Goal: Find contact information: Find contact information

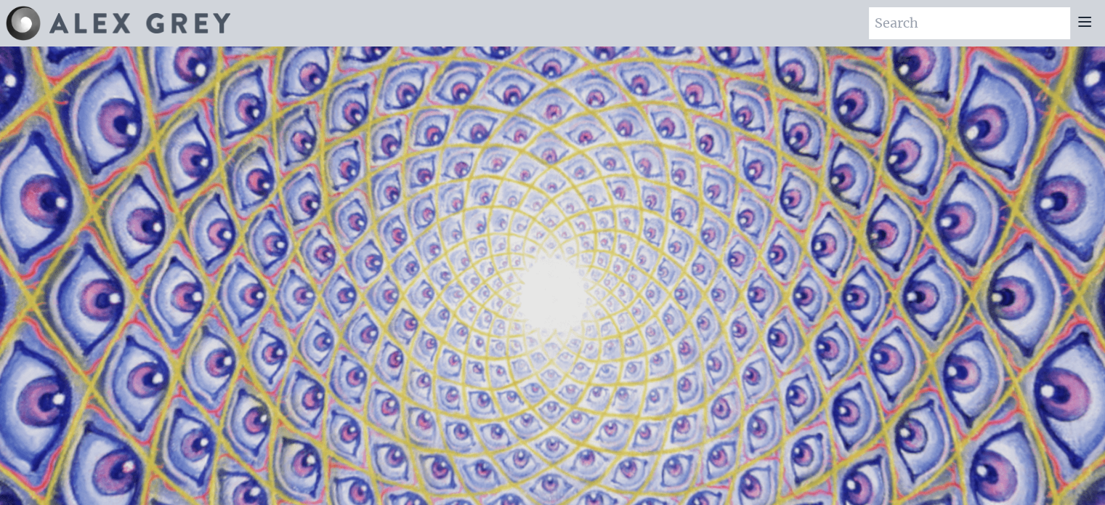
click at [1089, 28] on icon at bounding box center [1084, 21] width 17 height 17
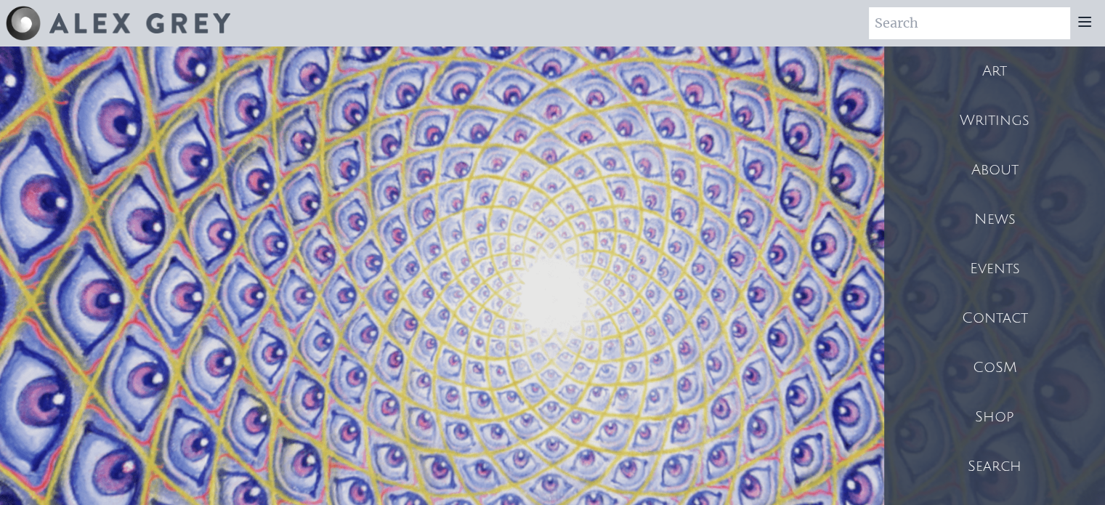
click at [986, 310] on div "Contact" at bounding box center [994, 318] width 221 height 49
click at [742, 124] on video "Your browser does not support the video tag." at bounding box center [553, 299] width 1454 height 818
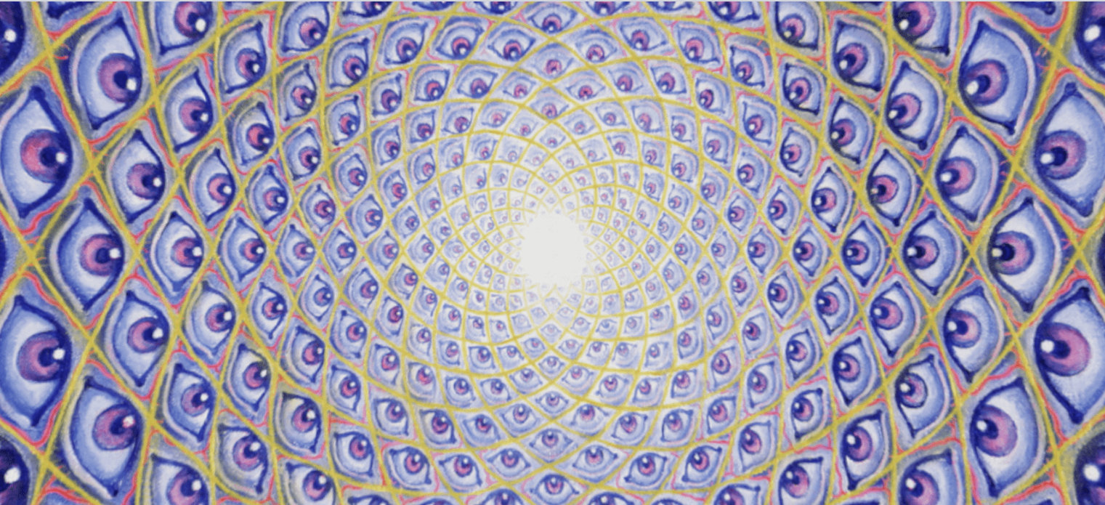
scroll to position [44, 0]
